Goal: Task Accomplishment & Management: Use online tool/utility

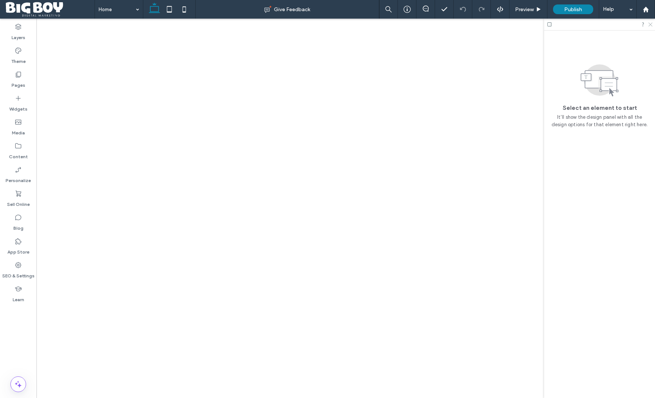
click at [651, 25] on icon at bounding box center [650, 24] width 5 height 5
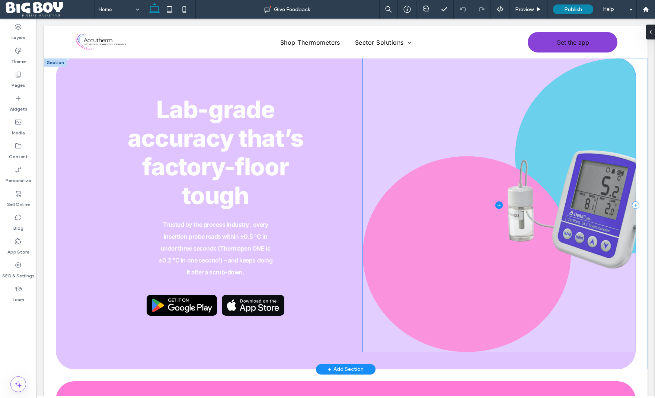
click at [482, 225] on span at bounding box center [499, 204] width 272 height 293
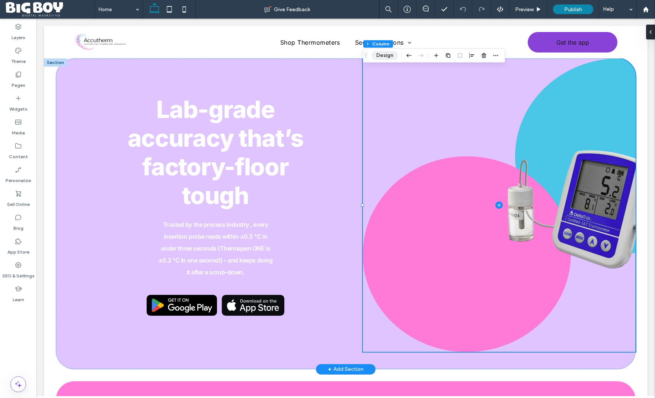
click at [385, 55] on button "Design" at bounding box center [384, 55] width 27 height 9
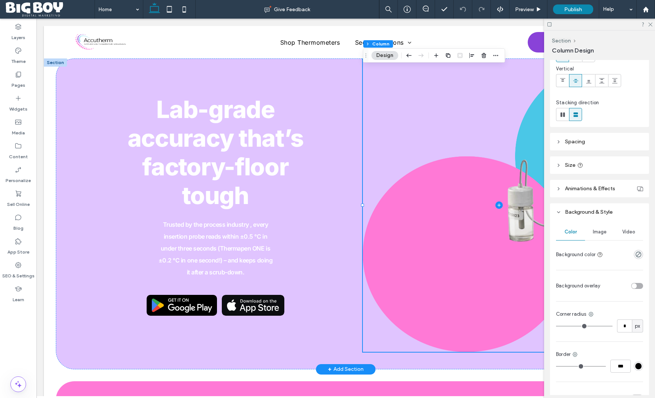
scroll to position [50, 0]
click at [601, 231] on span "Image" at bounding box center [600, 233] width 14 height 6
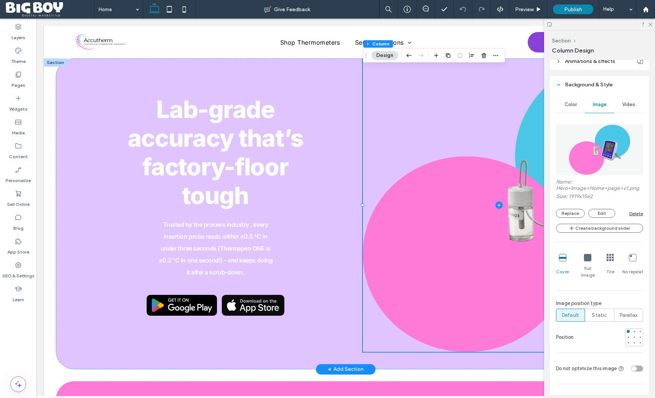
scroll to position [179, 0]
click at [641, 329] on div at bounding box center [640, 330] width 3 height 3
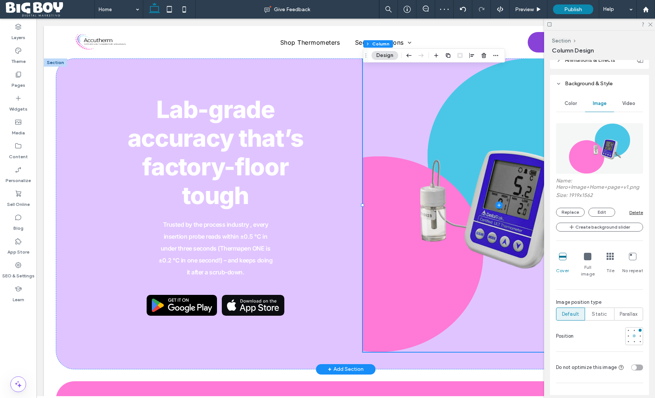
click at [634, 334] on div at bounding box center [634, 335] width 3 height 3
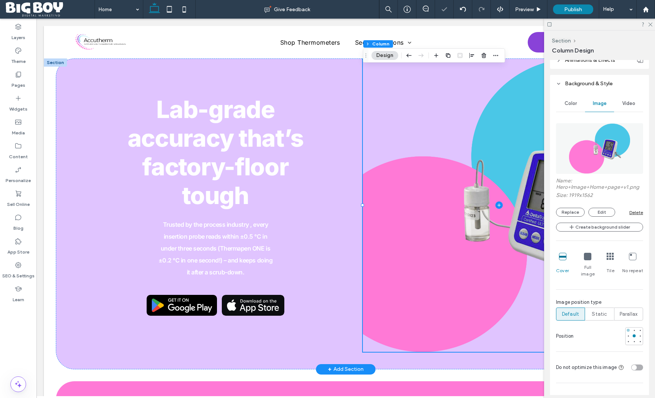
click at [627, 329] on div at bounding box center [628, 330] width 3 height 3
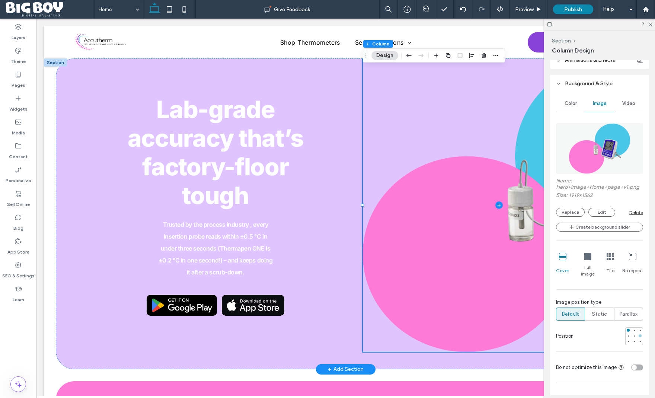
click at [640, 334] on div at bounding box center [640, 335] width 3 height 3
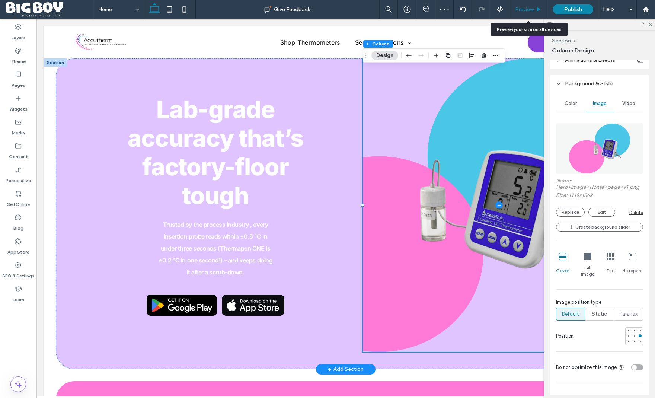
click at [522, 8] on span "Preview" at bounding box center [524, 9] width 19 height 6
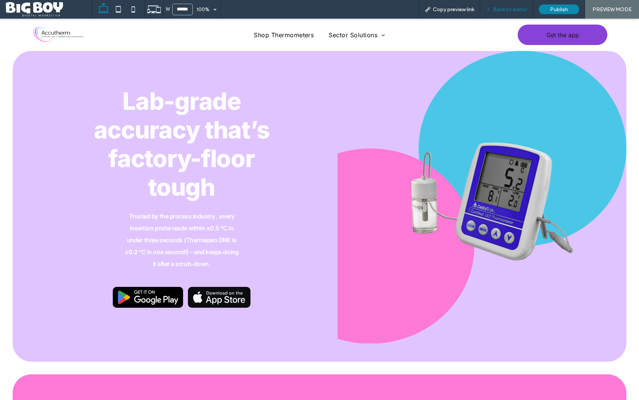
click at [502, 10] on span "Back to editor" at bounding box center [510, 9] width 34 height 6
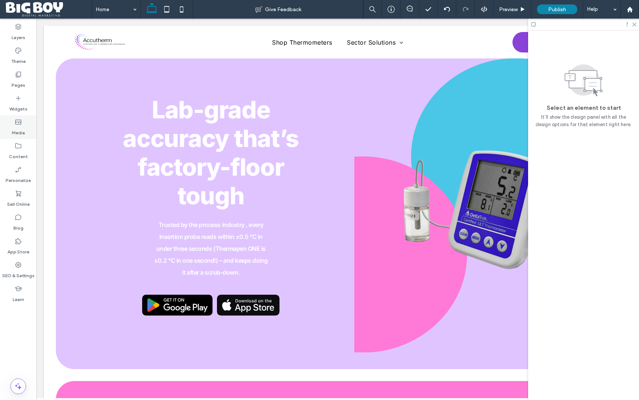
click at [19, 130] on label "Media" at bounding box center [18, 131] width 13 height 10
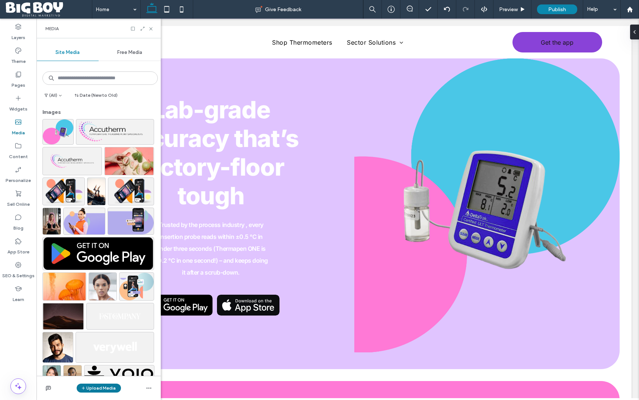
click at [96, 389] on button "Upload Media" at bounding box center [99, 388] width 44 height 9
click at [99, 341] on span "Images" at bounding box center [100, 341] width 16 height 7
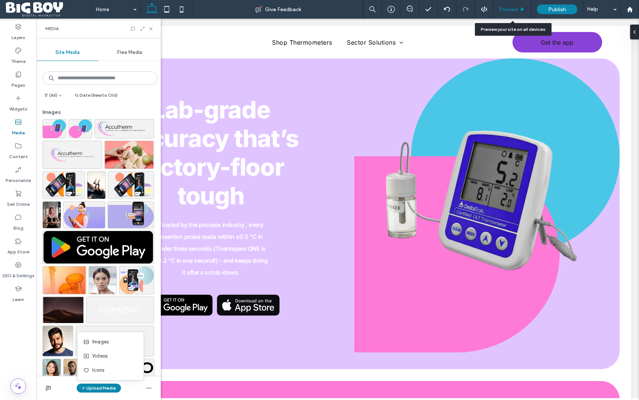
click at [510, 10] on span "Preview" at bounding box center [508, 9] width 19 height 6
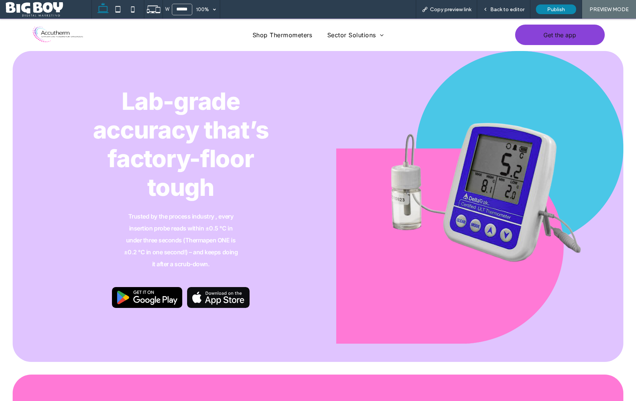
click at [368, 250] on div at bounding box center [479, 197] width 287 height 293
click at [509, 10] on span "Back to editor" at bounding box center [507, 9] width 34 height 6
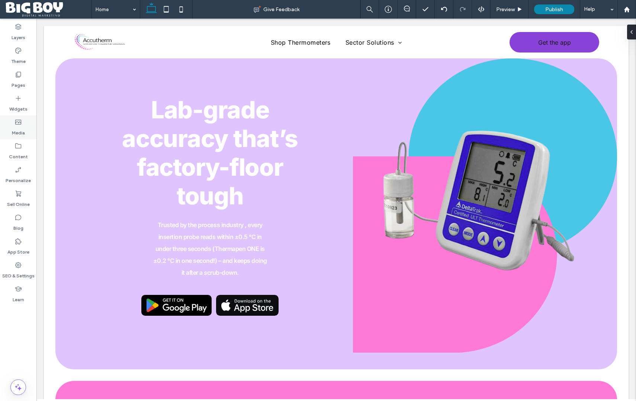
click at [22, 127] on label "Media" at bounding box center [18, 131] width 13 height 10
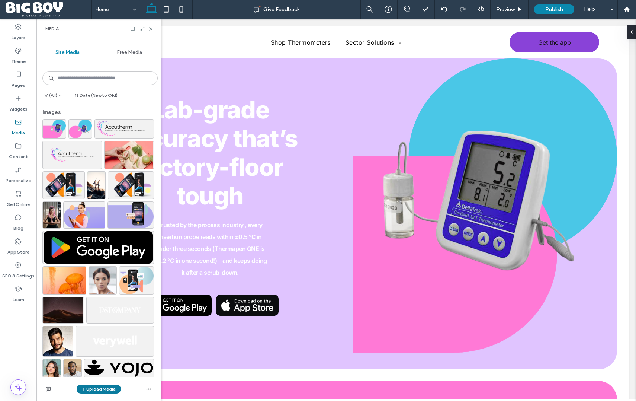
click at [108, 389] on button "Upload Media" at bounding box center [99, 388] width 44 height 9
click at [108, 343] on span "Images" at bounding box center [100, 342] width 16 height 7
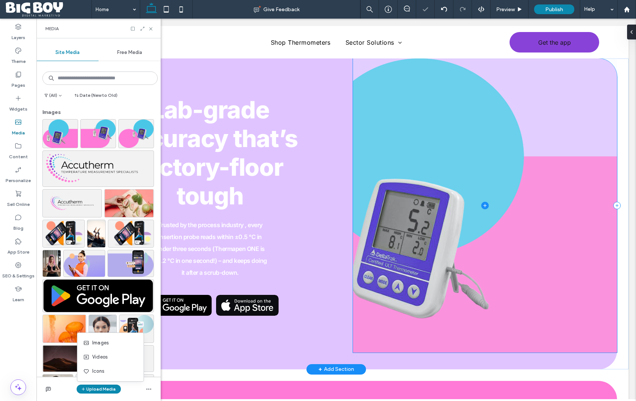
click at [512, 223] on span at bounding box center [485, 205] width 264 height 294
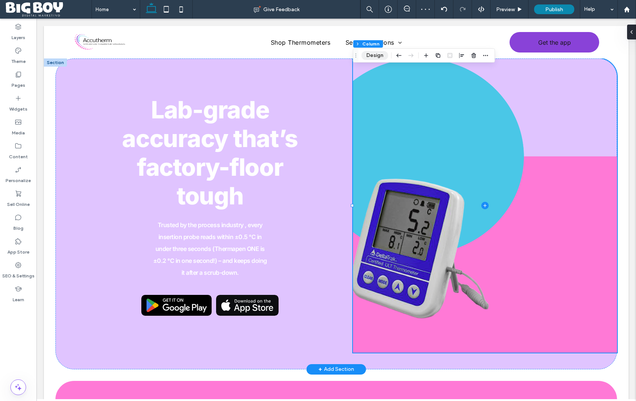
click at [373, 58] on button "Design" at bounding box center [375, 55] width 27 height 9
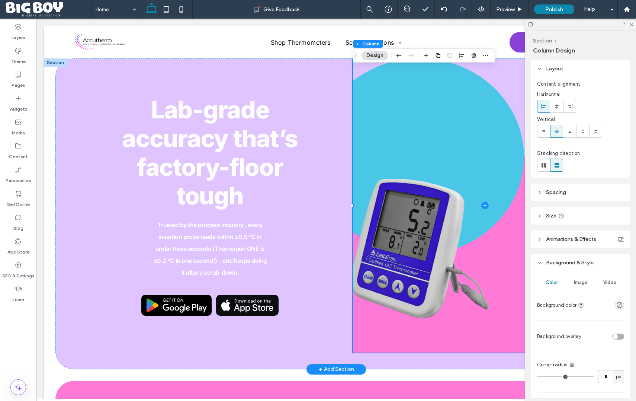
click at [582, 284] on span "Image" at bounding box center [581, 282] width 14 height 6
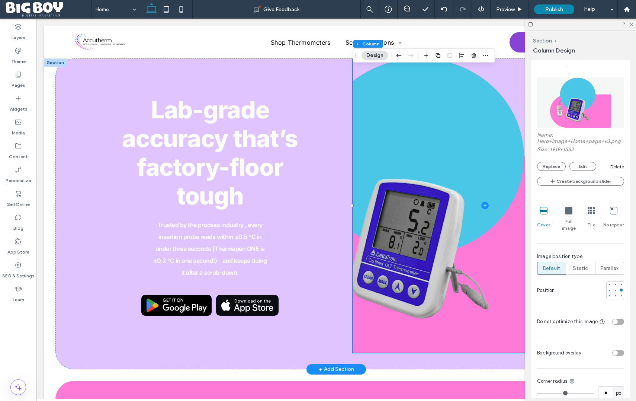
scroll to position [236, 0]
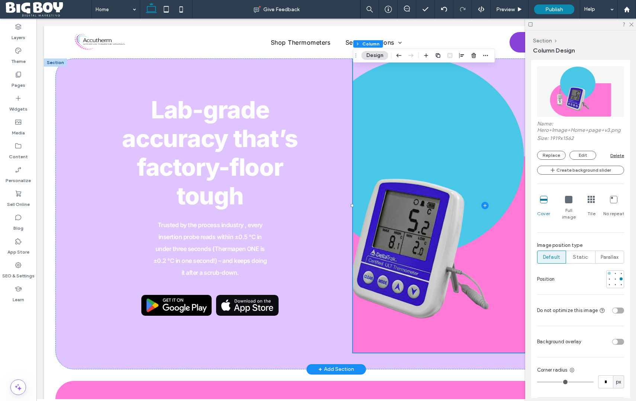
click at [609, 272] on div at bounding box center [609, 273] width 3 height 3
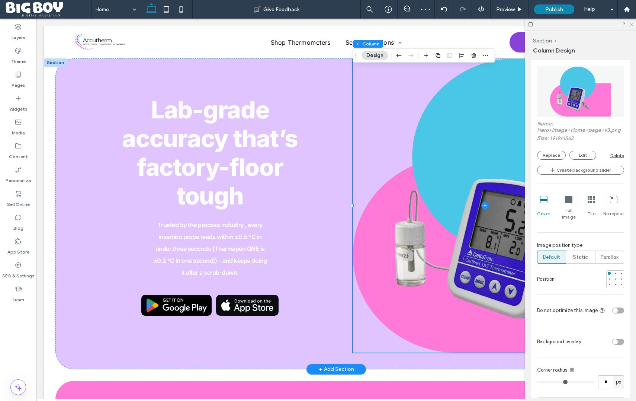
click at [633, 25] on icon at bounding box center [631, 24] width 5 height 5
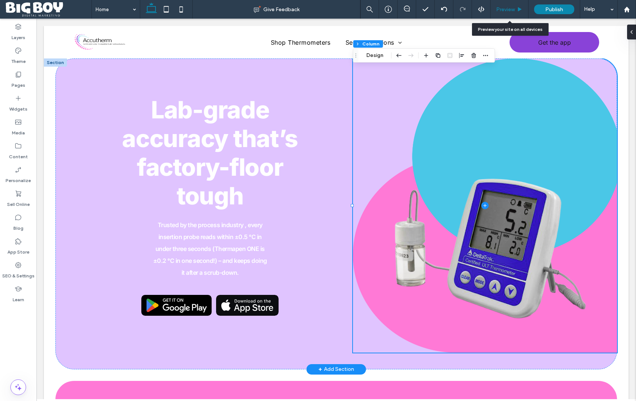
click at [508, 6] on span "Preview" at bounding box center [505, 9] width 19 height 6
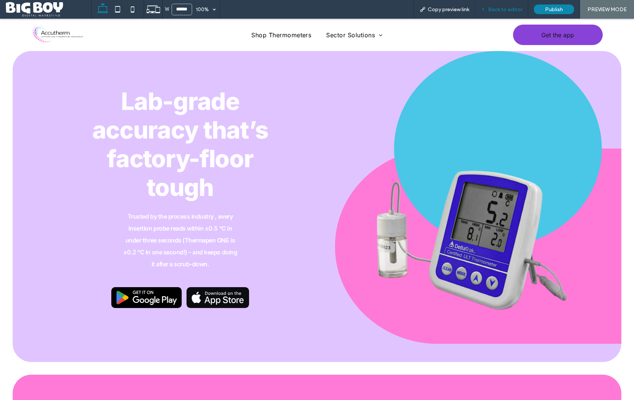
click at [502, 9] on span "Back to editor" at bounding box center [505, 9] width 34 height 6
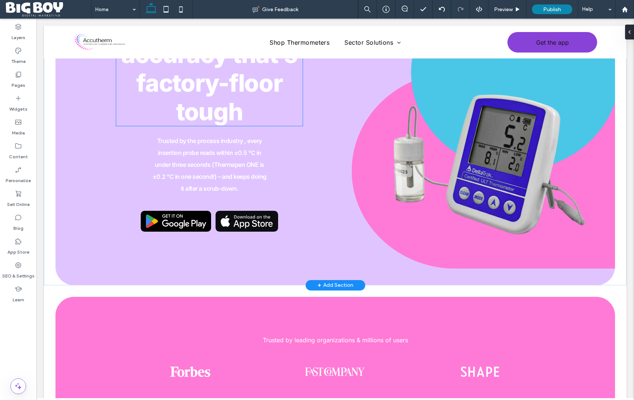
scroll to position [85, 0]
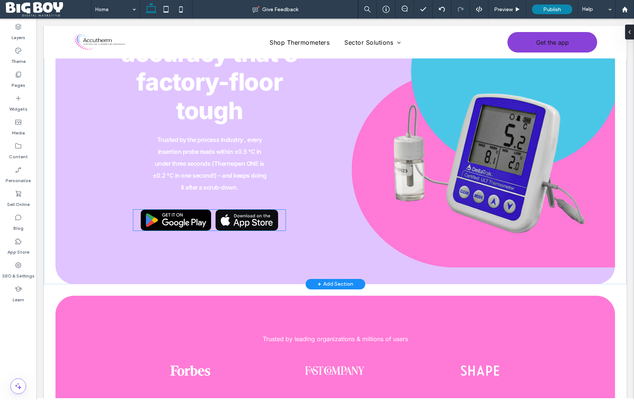
click at [194, 219] on link at bounding box center [176, 220] width 70 height 21
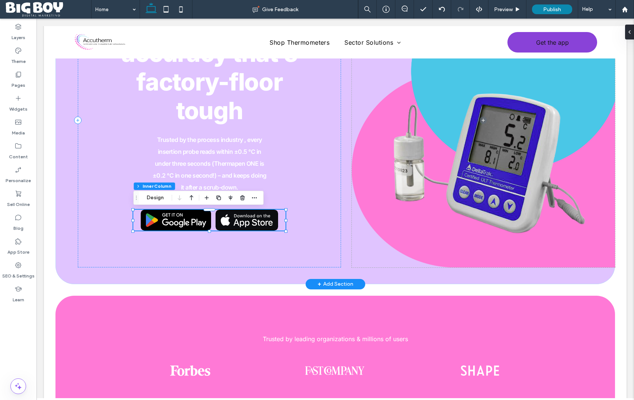
click at [180, 221] on link at bounding box center [176, 220] width 70 height 21
type input "**"
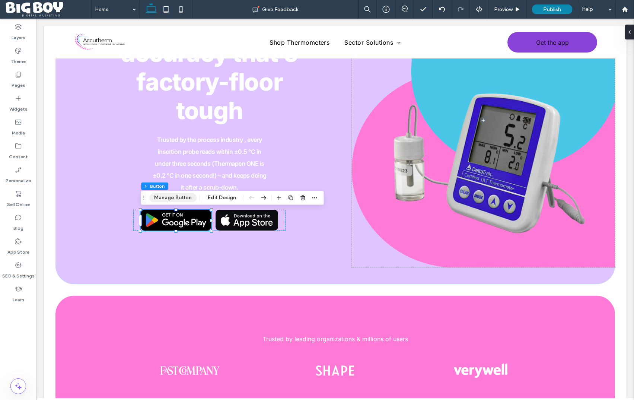
click at [180, 198] on button "Manage Button" at bounding box center [172, 197] width 47 height 9
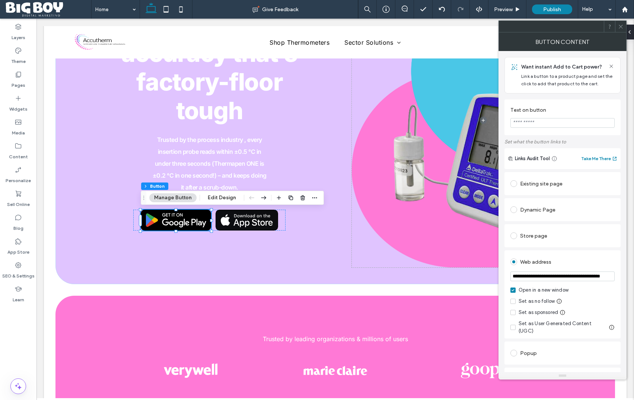
click at [621, 26] on use at bounding box center [620, 27] width 4 height 4
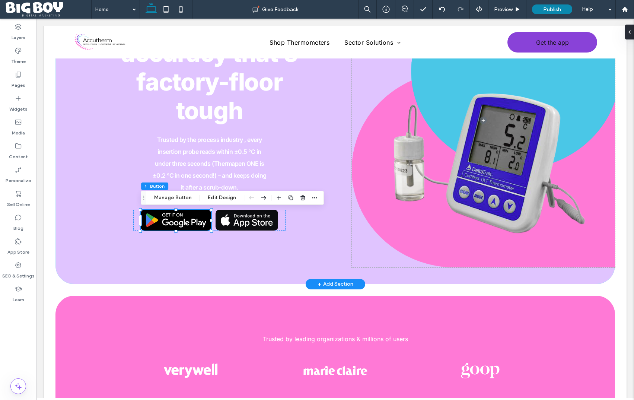
click at [170, 221] on link at bounding box center [176, 220] width 70 height 21
click at [223, 199] on button "Edit Design" at bounding box center [222, 197] width 38 height 9
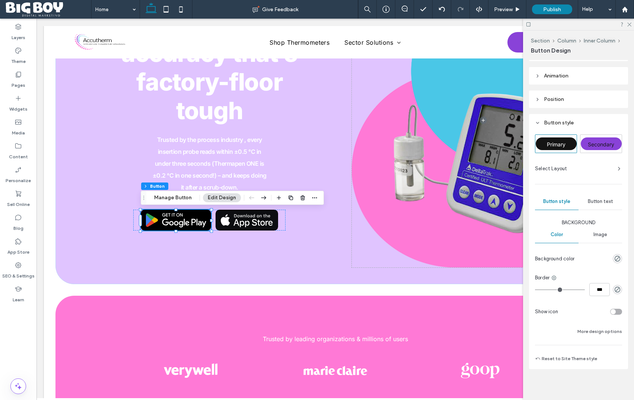
scroll to position [65, 0]
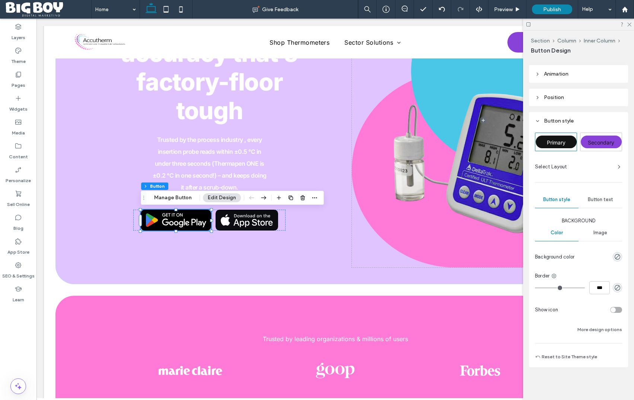
click at [604, 232] on span "Image" at bounding box center [600, 233] width 14 height 6
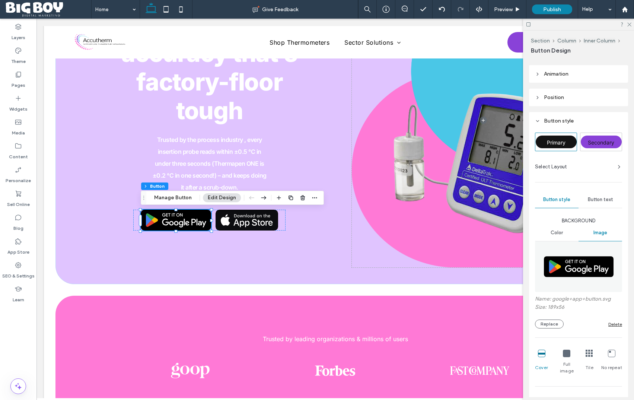
click at [614, 324] on div "Delete" at bounding box center [615, 324] width 14 height 6
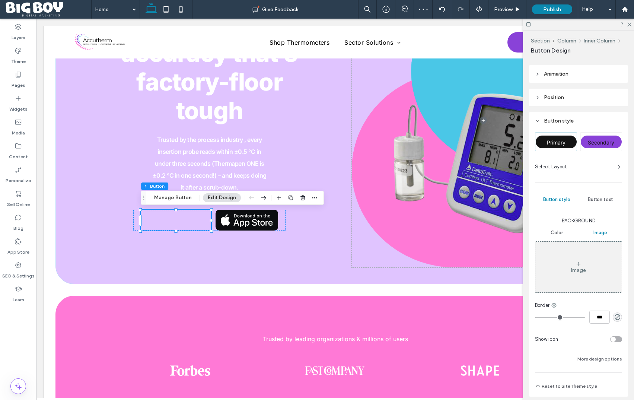
click at [602, 142] on span "Secondary" at bounding box center [601, 142] width 26 height 6
type input "*"
type input "***"
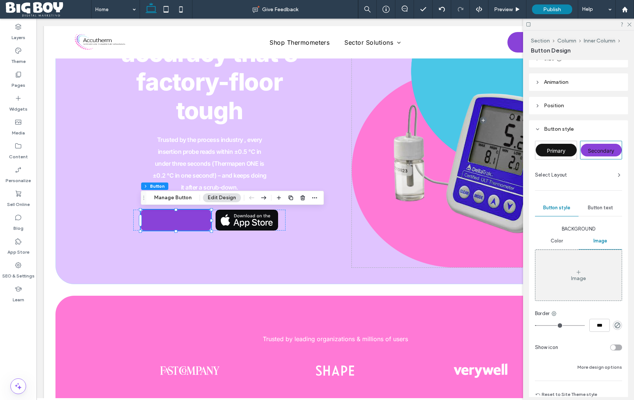
scroll to position [63, 0]
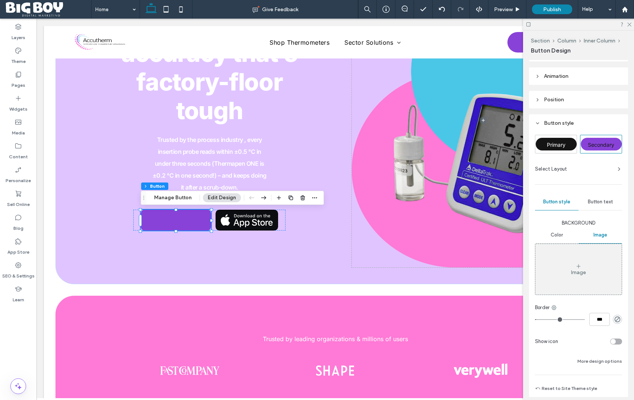
click at [598, 202] on span "Button text" at bounding box center [600, 202] width 25 height 6
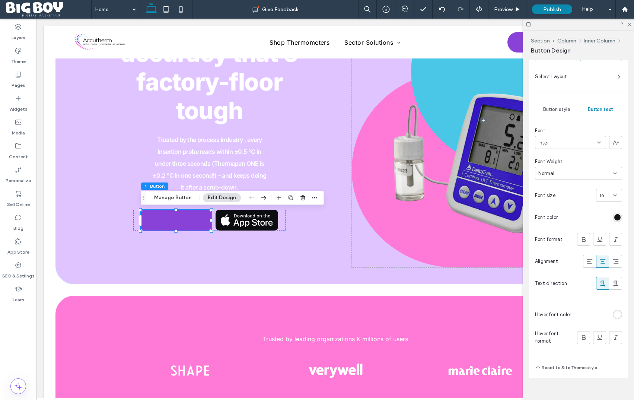
scroll to position [156, 0]
click at [617, 217] on div "rgb(20, 20, 20)" at bounding box center [617, 216] width 6 height 6
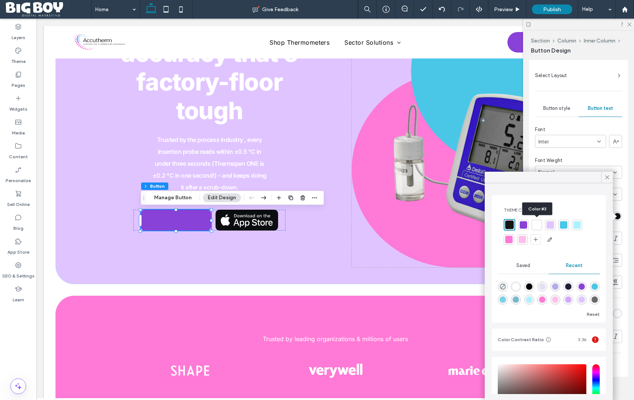
click at [537, 225] on div at bounding box center [536, 224] width 7 height 7
click at [608, 177] on icon at bounding box center [607, 177] width 7 height 7
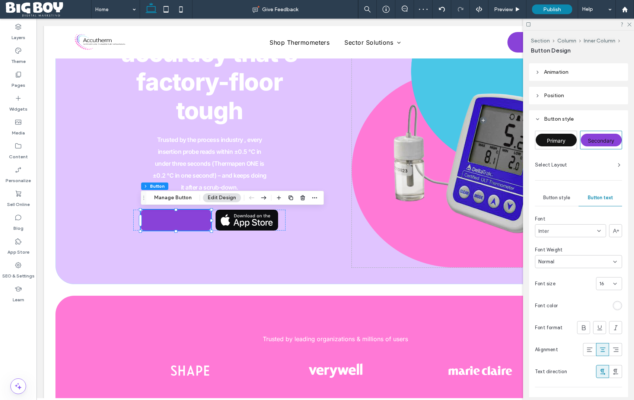
scroll to position [0, 0]
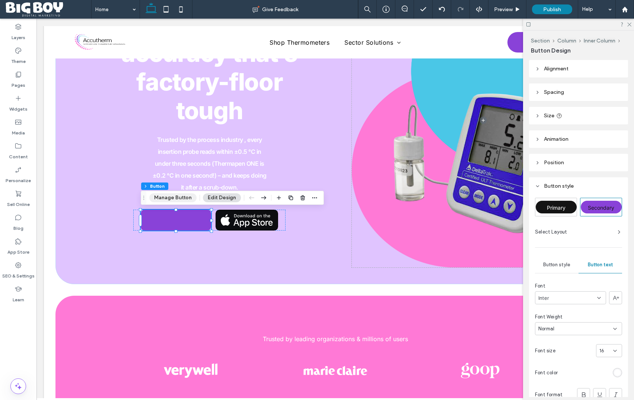
click at [173, 198] on button "Manage Button" at bounding box center [172, 197] width 47 height 9
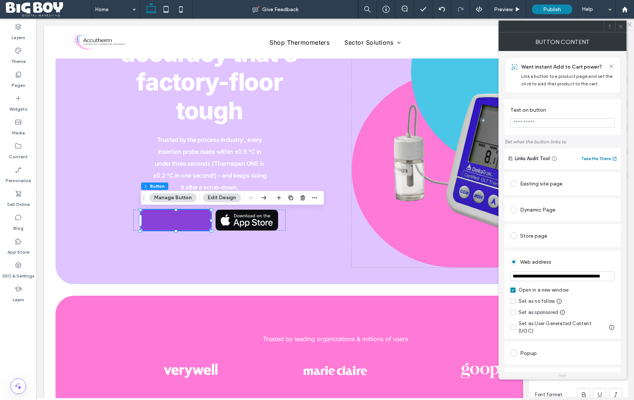
click at [540, 125] on input "Text on button" at bounding box center [562, 123] width 104 height 10
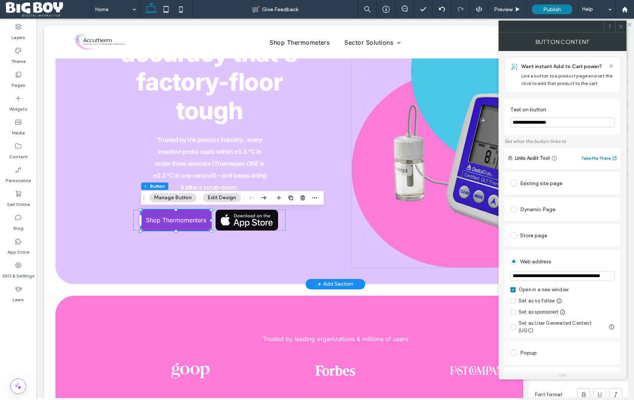
type input "**********"
click at [260, 253] on div "Shop Thermomenters Lab-grade accuracy that’s factory-floor tough Trusted by the…" at bounding box center [209, 120] width 263 height 294
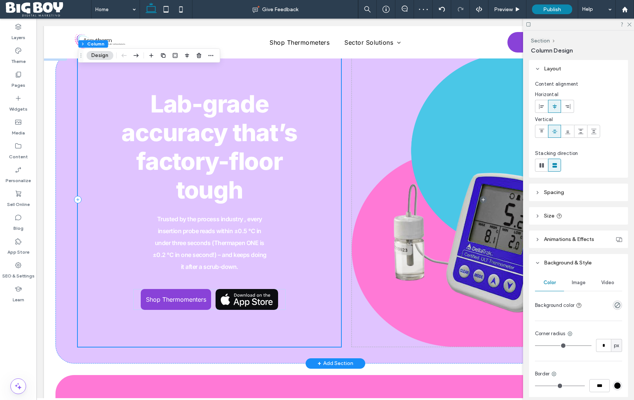
scroll to position [0, 0]
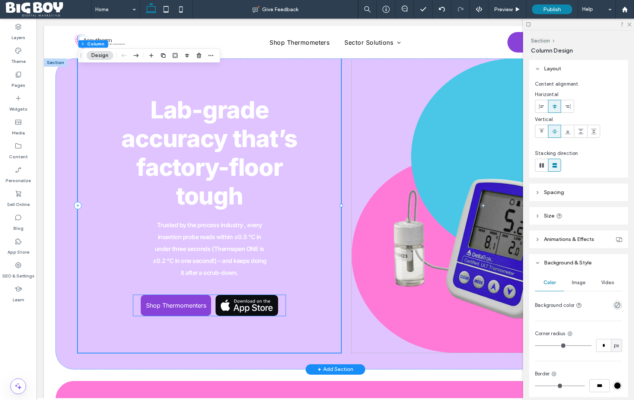
click at [253, 303] on link at bounding box center [246, 305] width 63 height 21
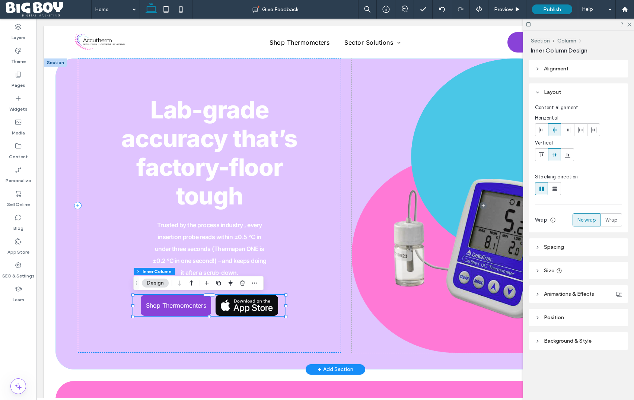
click at [253, 303] on link at bounding box center [246, 305] width 63 height 21
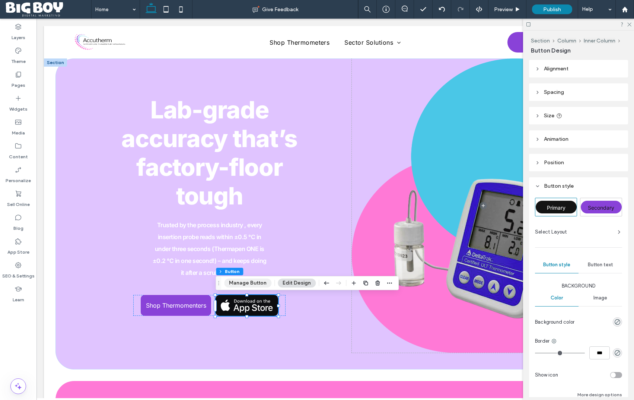
click at [255, 282] on button "Manage Button" at bounding box center [247, 282] width 47 height 9
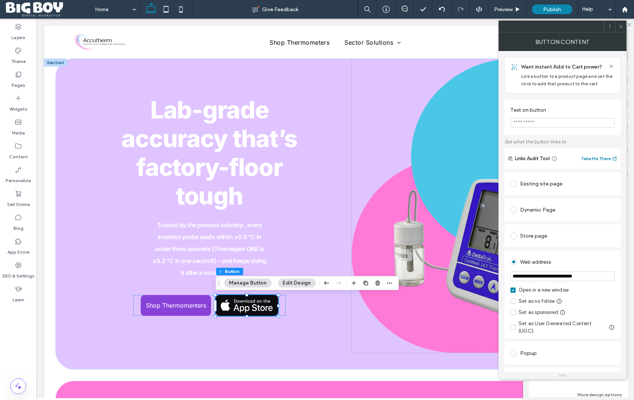
click at [531, 125] on input "Text on button" at bounding box center [562, 123] width 104 height 10
type input "**********"
click at [533, 186] on div "Existing site page" at bounding box center [562, 184] width 104 height 12
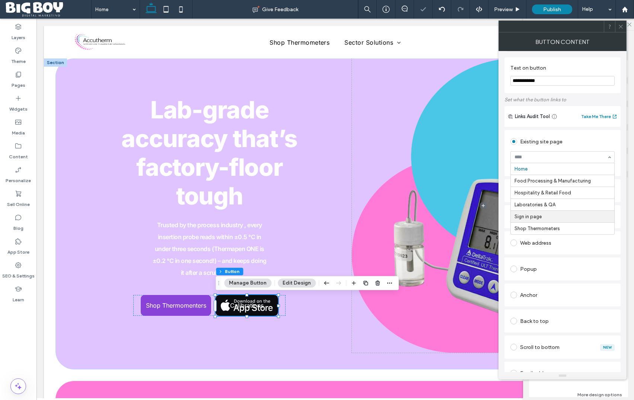
scroll to position [108, 0]
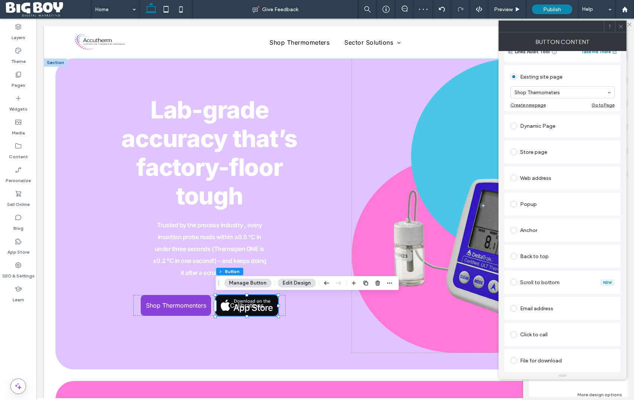
click at [619, 25] on icon at bounding box center [621, 27] width 6 height 6
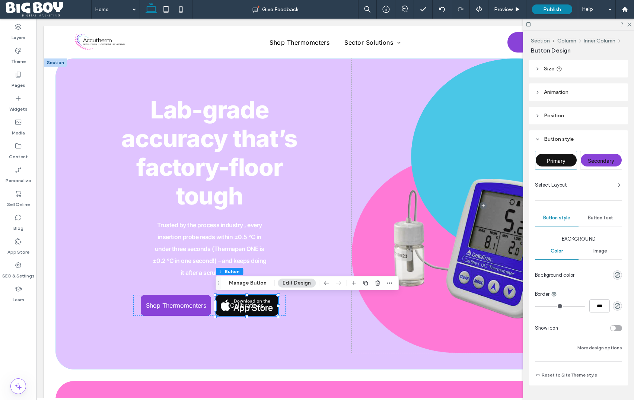
scroll to position [65, 0]
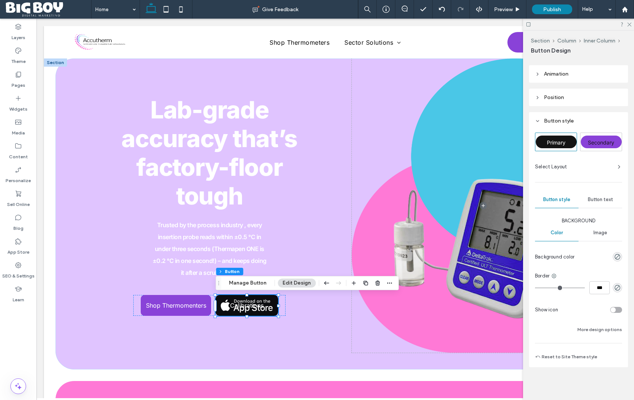
click at [602, 235] on span "Image" at bounding box center [600, 233] width 14 height 6
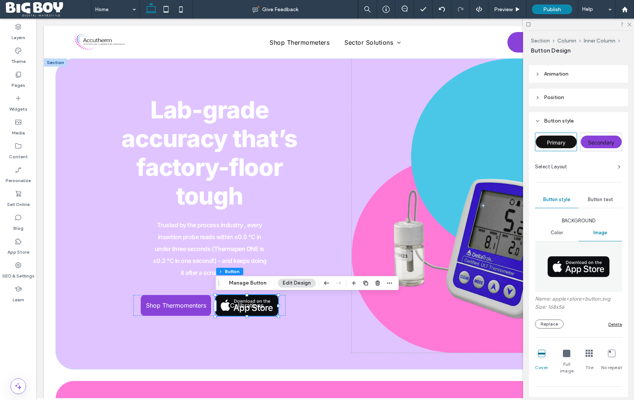
click at [611, 324] on div "Delete" at bounding box center [615, 324] width 14 height 6
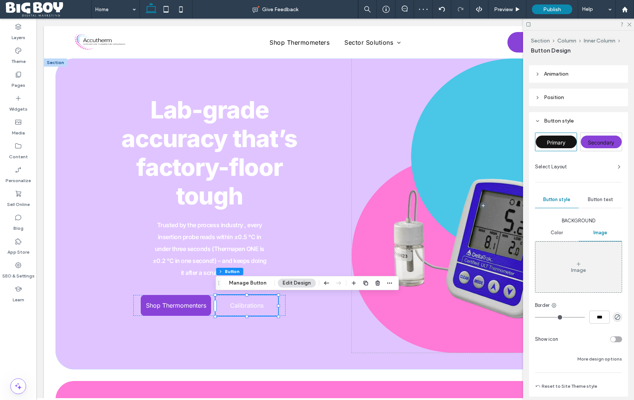
click at [558, 142] on span "Primary" at bounding box center [556, 142] width 19 height 6
type input "*"
type input "***"
click at [598, 198] on span "Button text" at bounding box center [600, 199] width 25 height 6
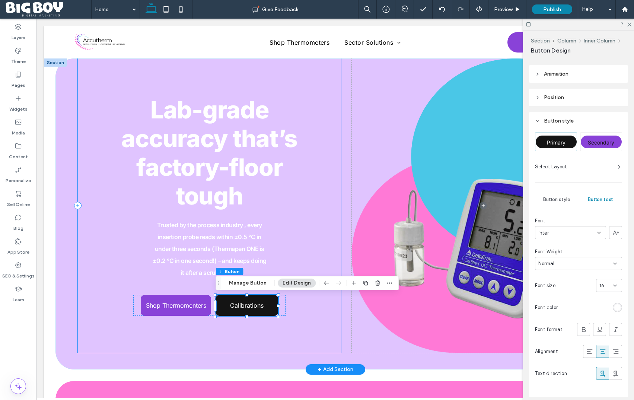
click at [321, 305] on div "Shop Thermomenters Calibrations Lab-grade accuracy that’s factory-floor tough T…" at bounding box center [209, 205] width 263 height 294
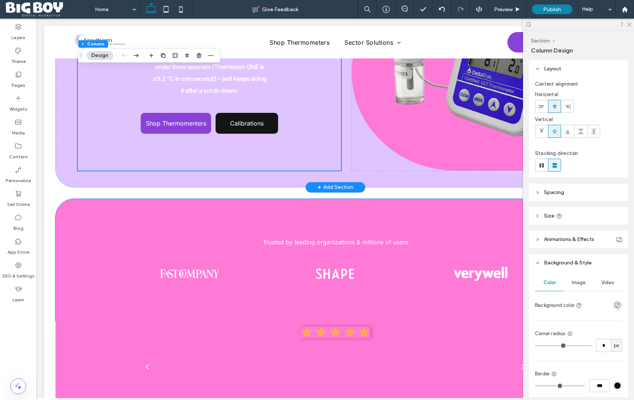
scroll to position [0, 0]
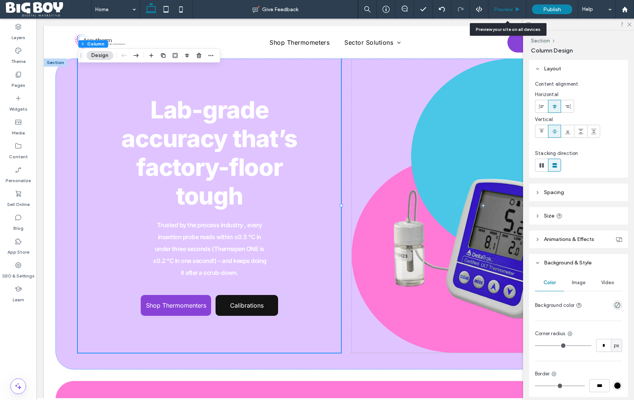
click at [504, 12] on span "Preview" at bounding box center [503, 9] width 19 height 6
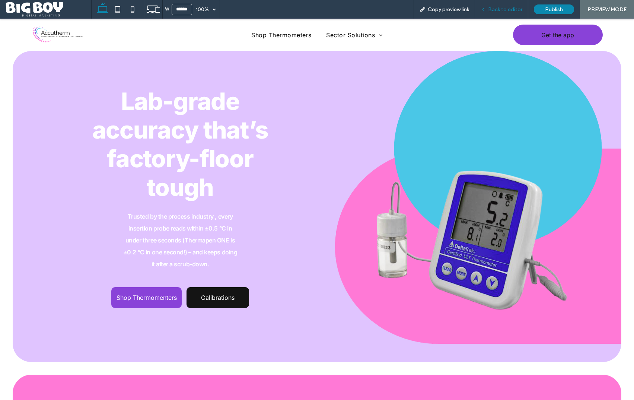
click at [493, 10] on span "Back to editor" at bounding box center [505, 9] width 34 height 6
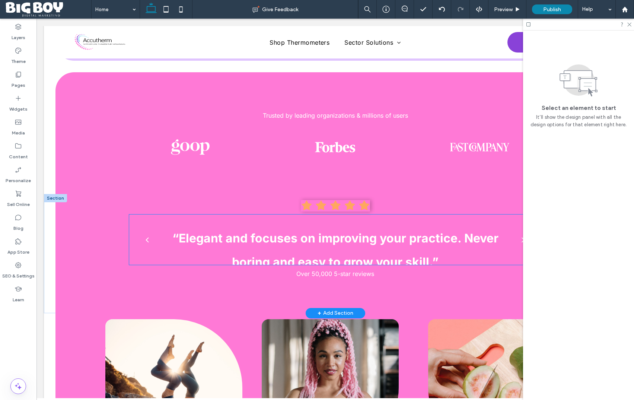
scroll to position [309, 0]
